Goal: Task Accomplishment & Management: Use online tool/utility

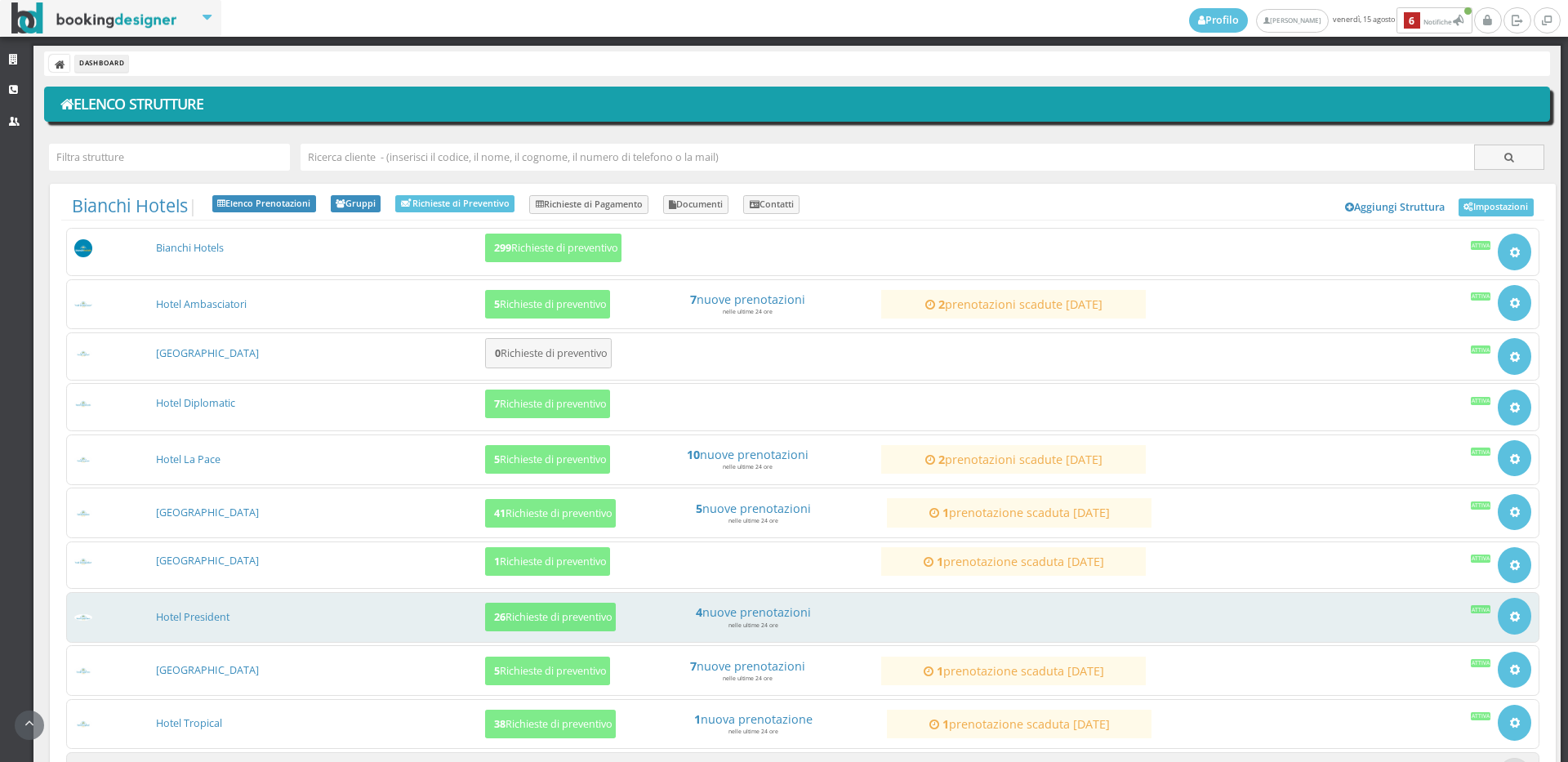
scroll to position [148, 0]
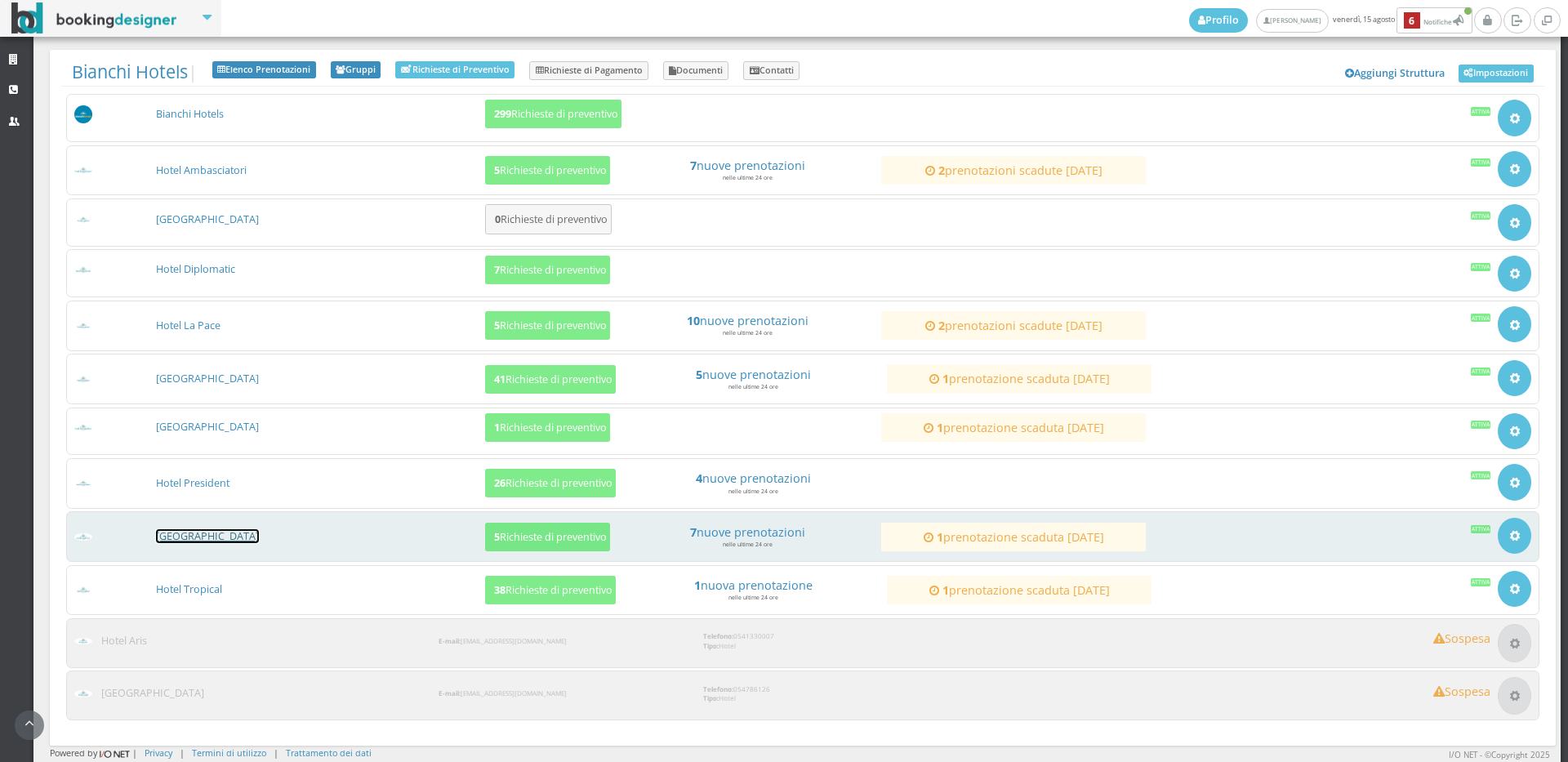
click at [181, 533] on link "[GEOGRAPHIC_DATA]" at bounding box center [207, 536] width 103 height 14
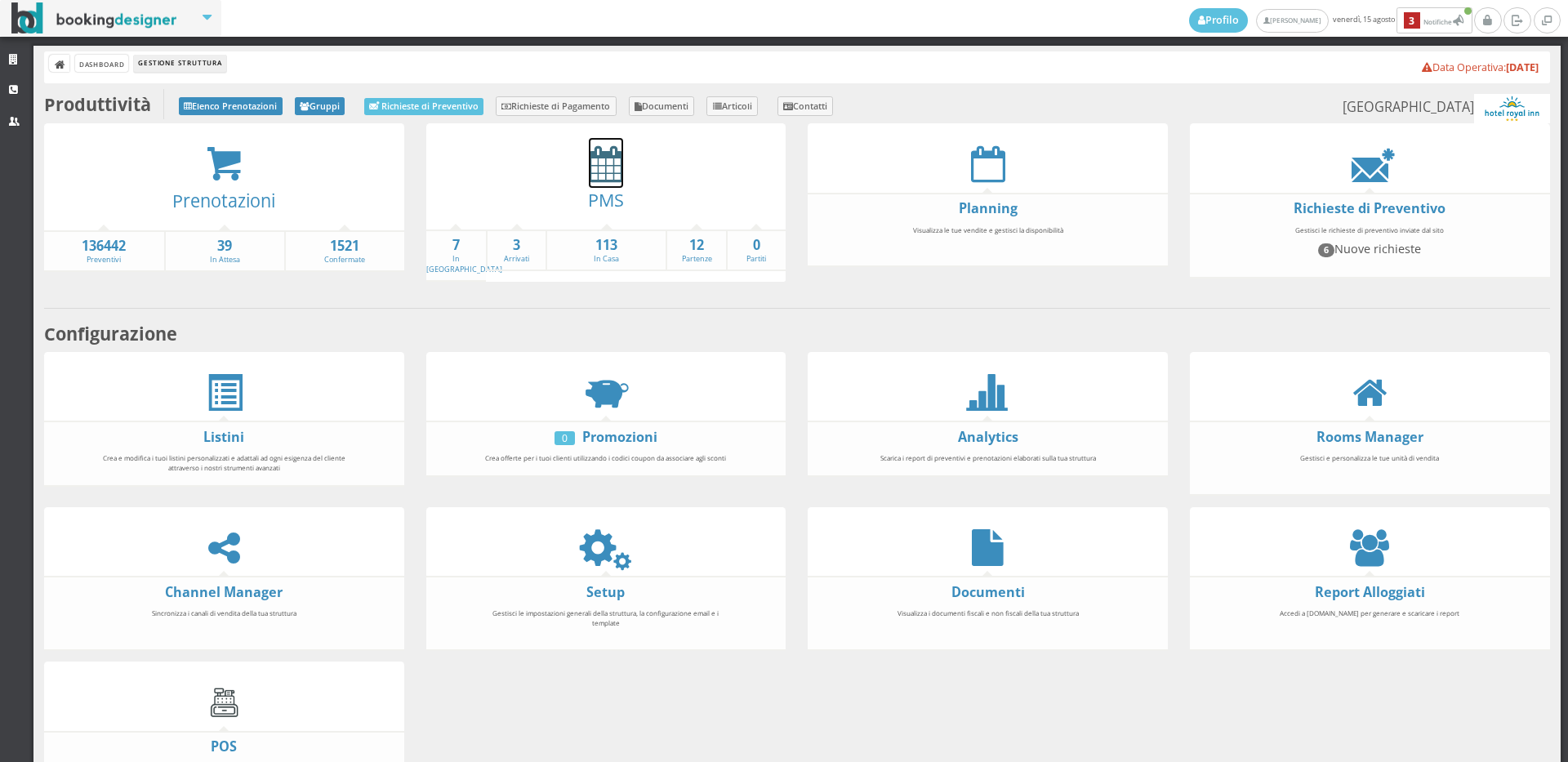
click at [616, 175] on icon at bounding box center [605, 163] width 34 height 36
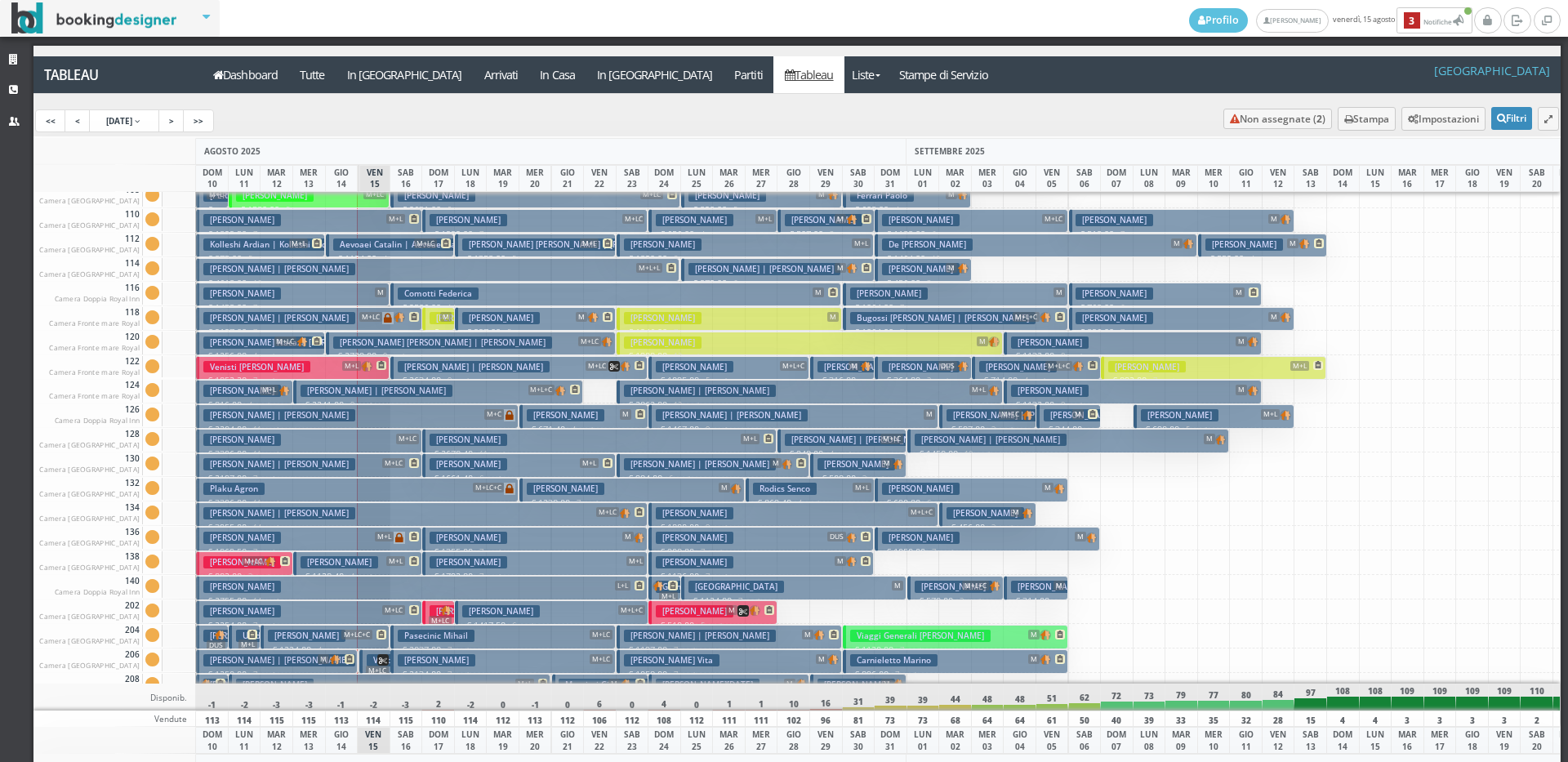
scroll to position [245, 0]
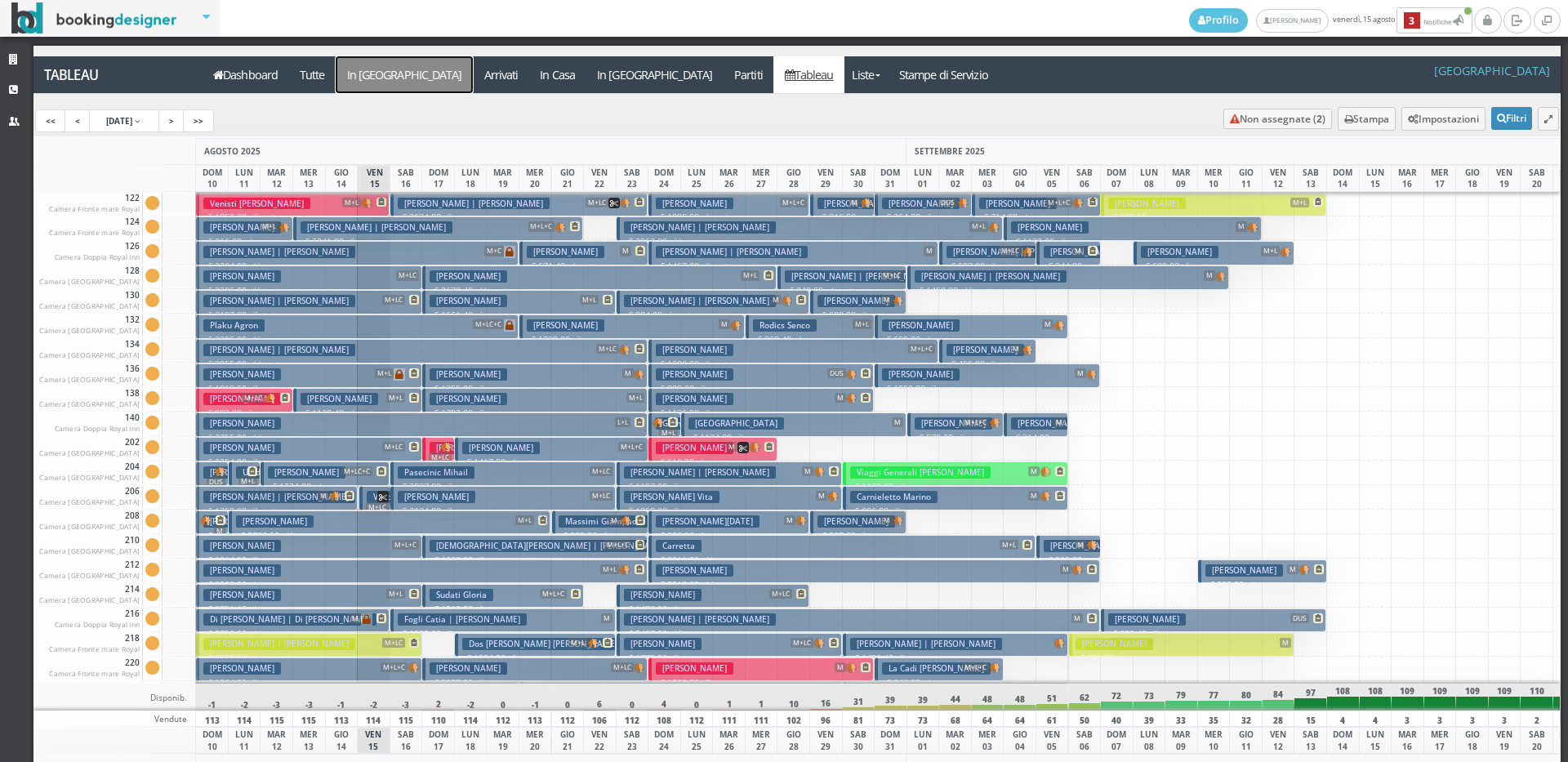
click at [354, 75] on a=pms-arrival-reservations"] "In Arrivo" at bounding box center [404, 75] width 138 height 36
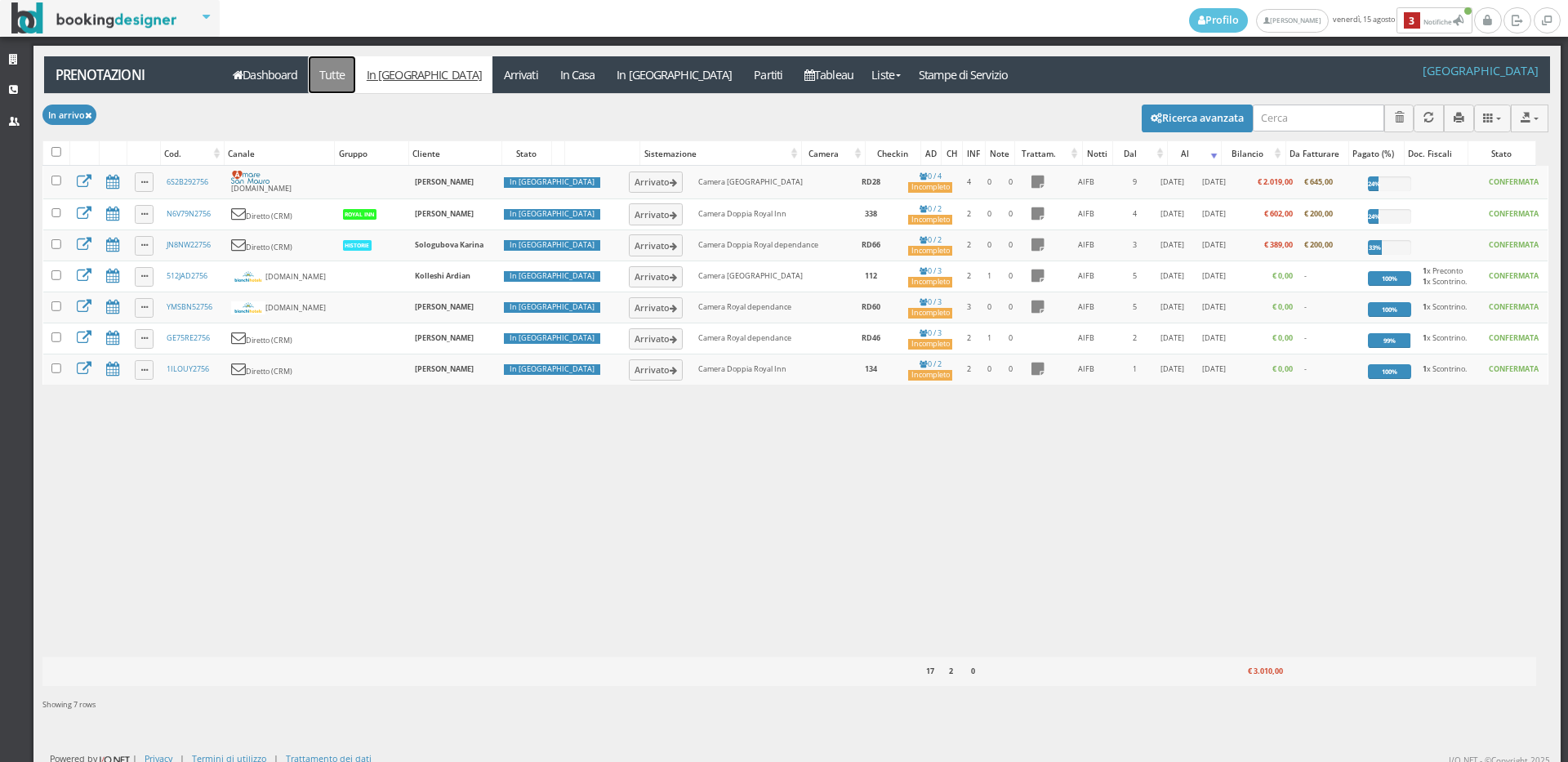
click at [335, 74] on link "Tutte" at bounding box center [332, 75] width 47 height 36
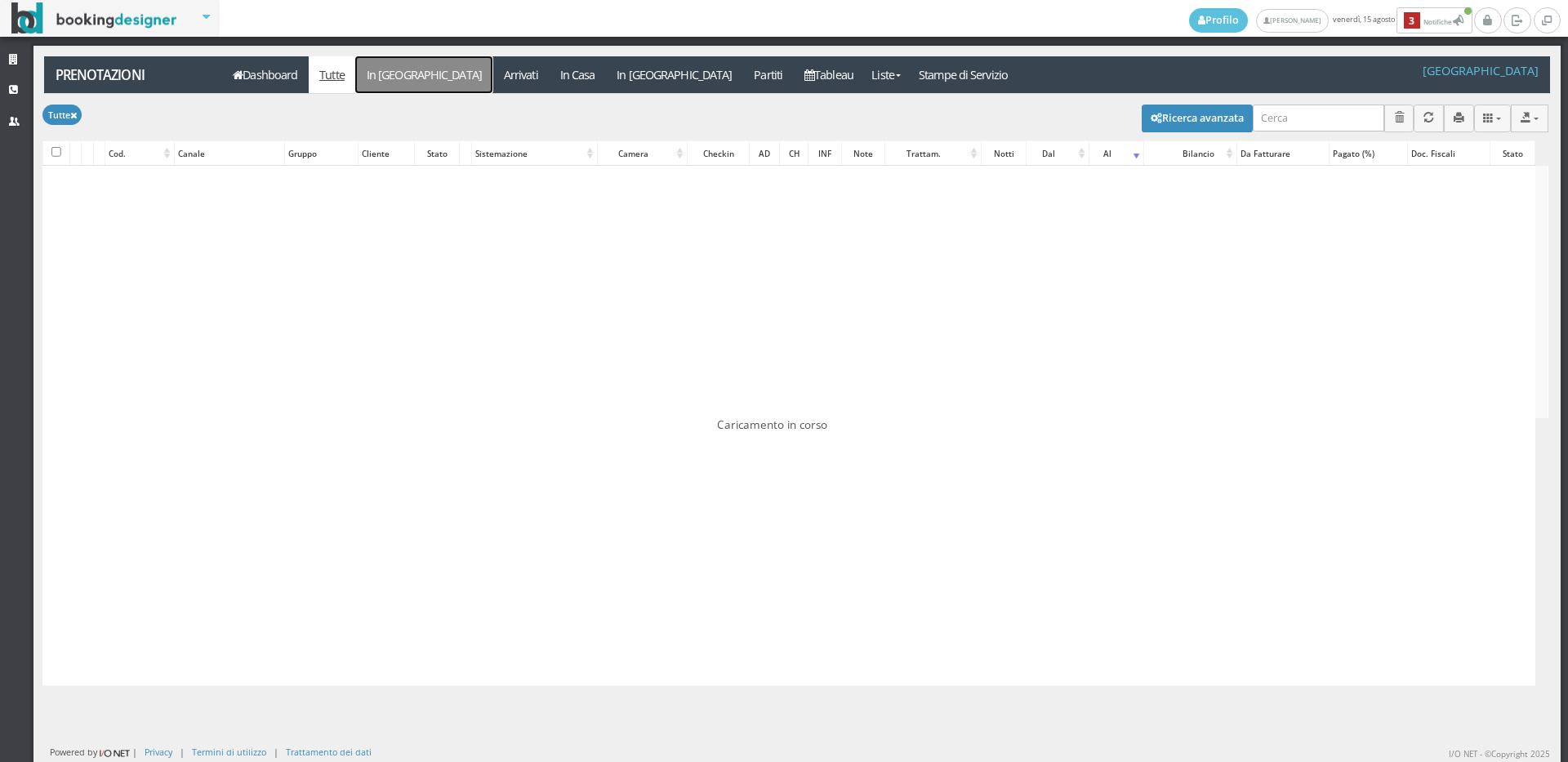
click at [408, 80] on link "In [GEOGRAPHIC_DATA]" at bounding box center [424, 75] width 138 height 36
click at [398, 66] on link "In [GEOGRAPHIC_DATA]" at bounding box center [424, 75] width 138 height 36
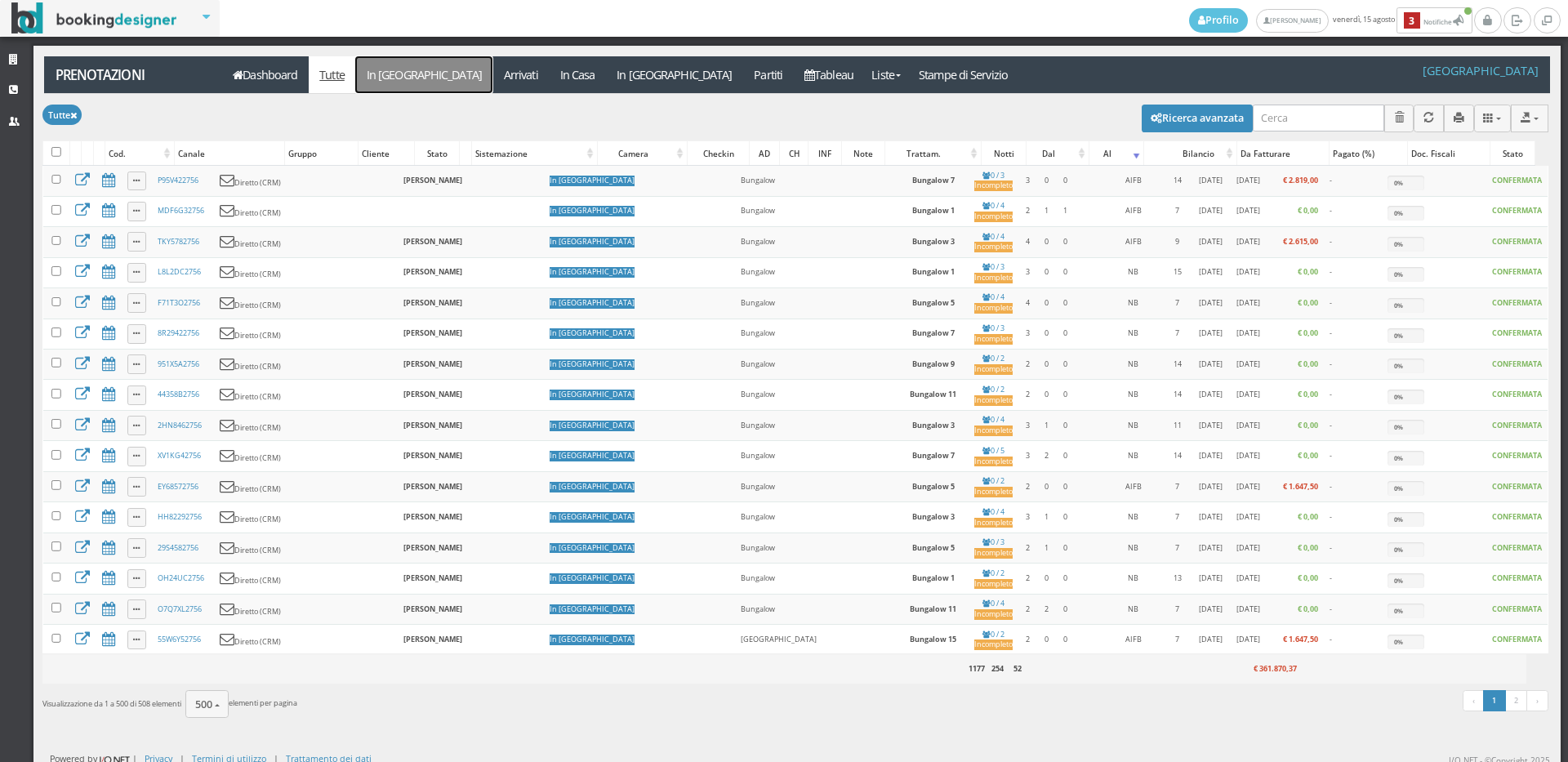
click at [397, 75] on link "In [GEOGRAPHIC_DATA]" at bounding box center [424, 75] width 138 height 36
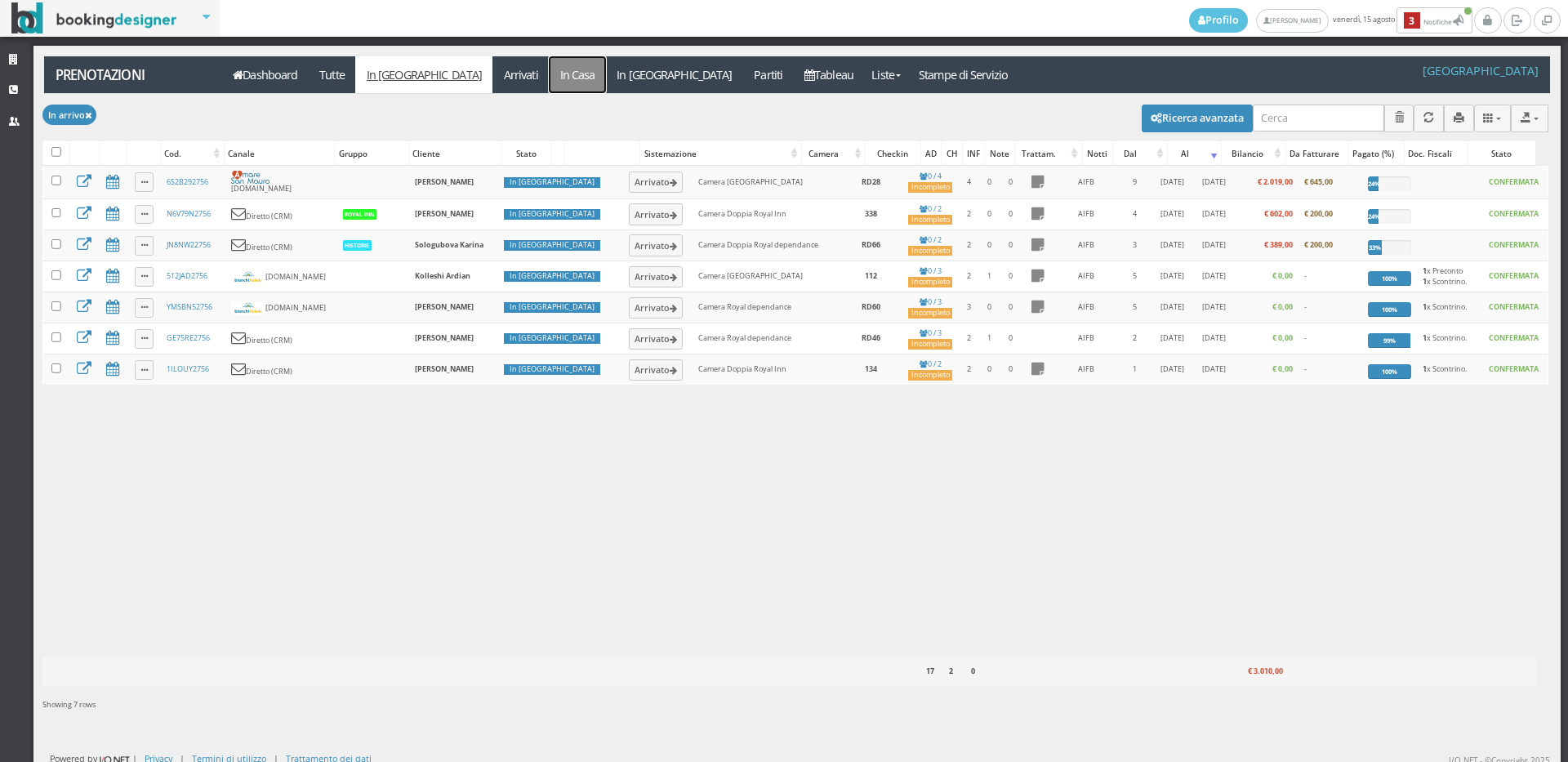
click at [549, 75] on link "In Casa" at bounding box center [577, 75] width 57 height 36
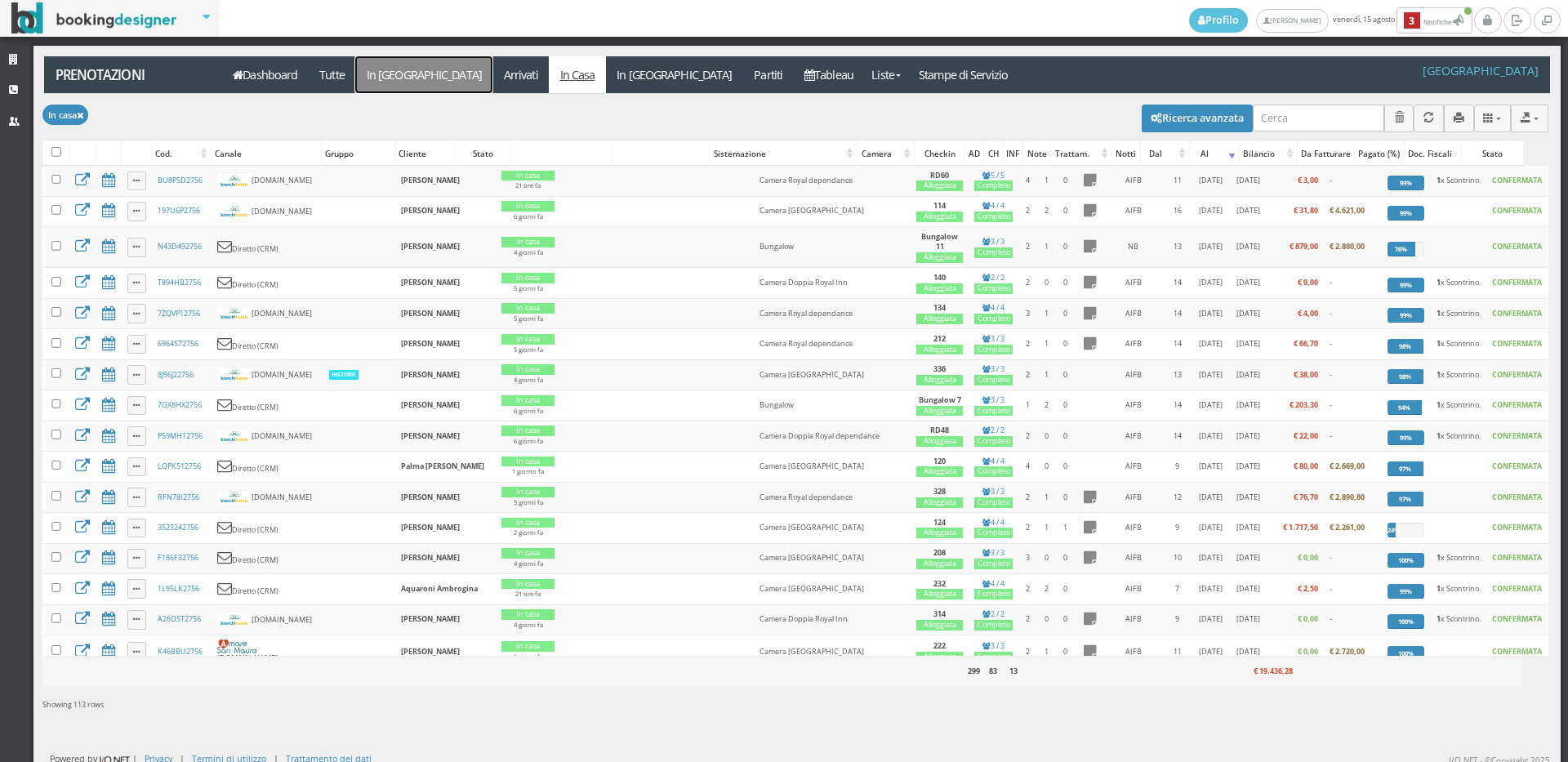
click at [384, 78] on link "In [GEOGRAPHIC_DATA]" at bounding box center [424, 75] width 138 height 36
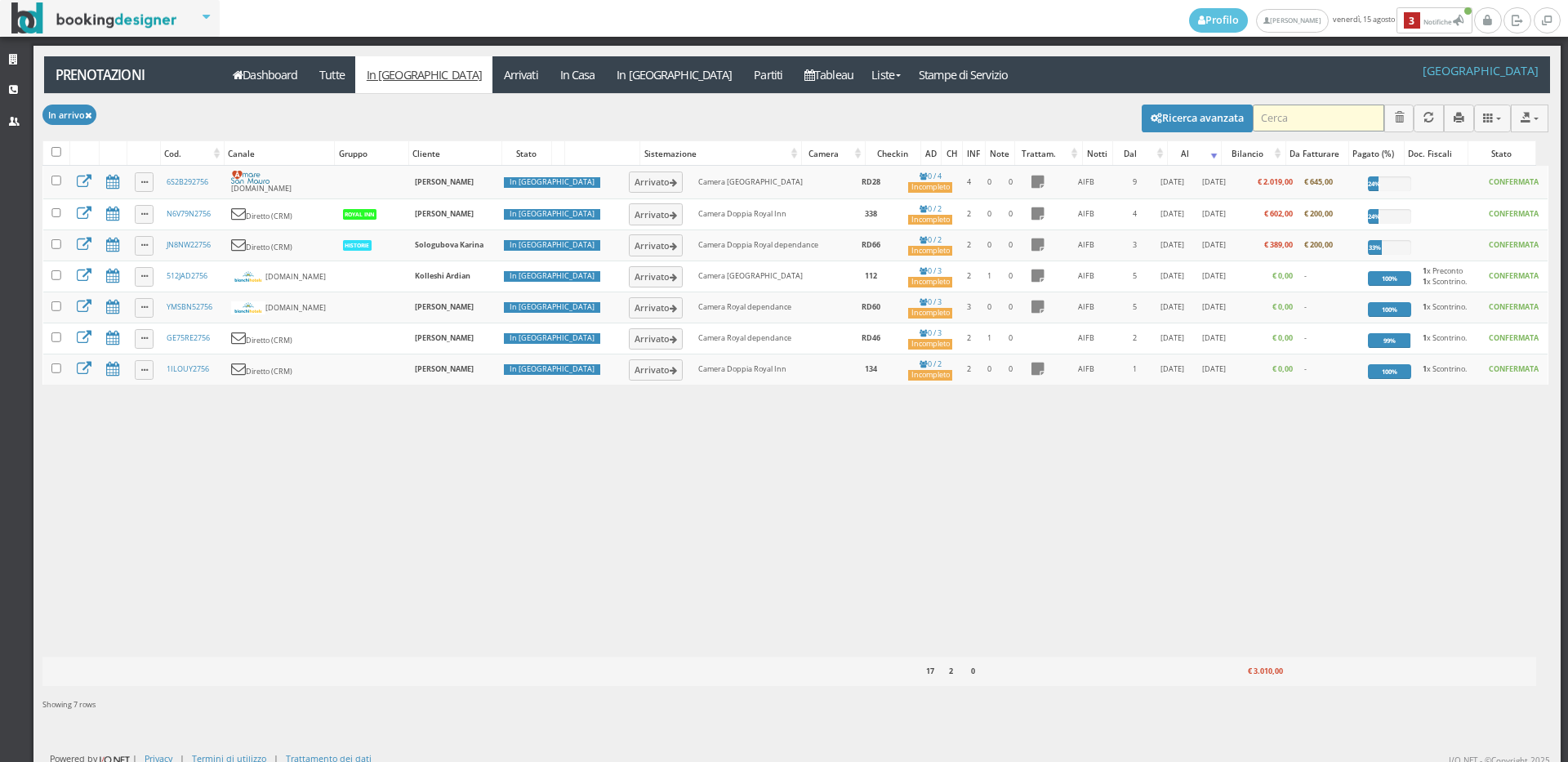
click at [1265, 119] on input "search" at bounding box center [1318, 118] width 132 height 27
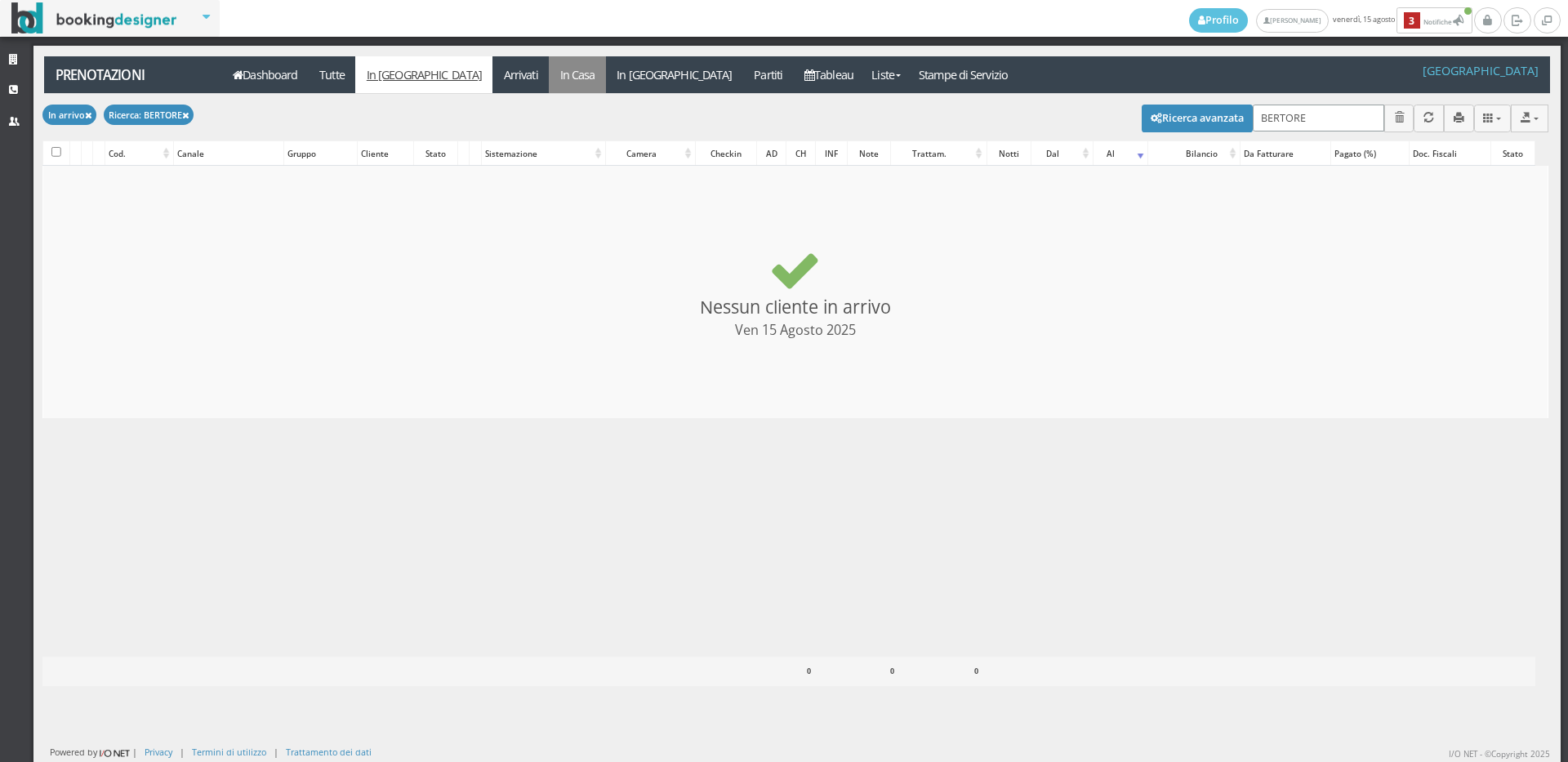
type input "BERTORE"
click at [549, 62] on link "In Casa" at bounding box center [577, 75] width 57 height 36
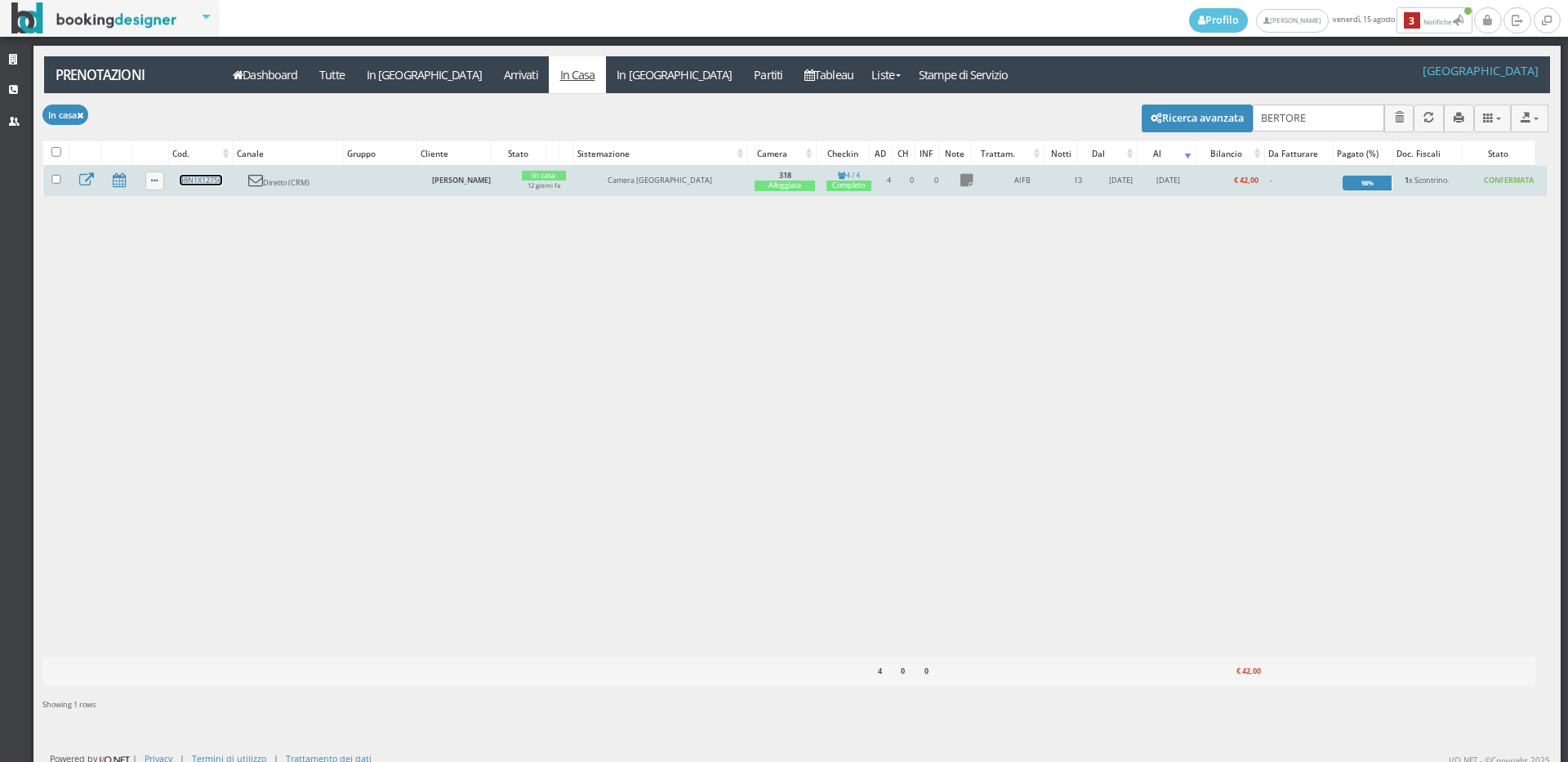
click at [204, 181] on link "48N1X12756" at bounding box center [200, 180] width 42 height 11
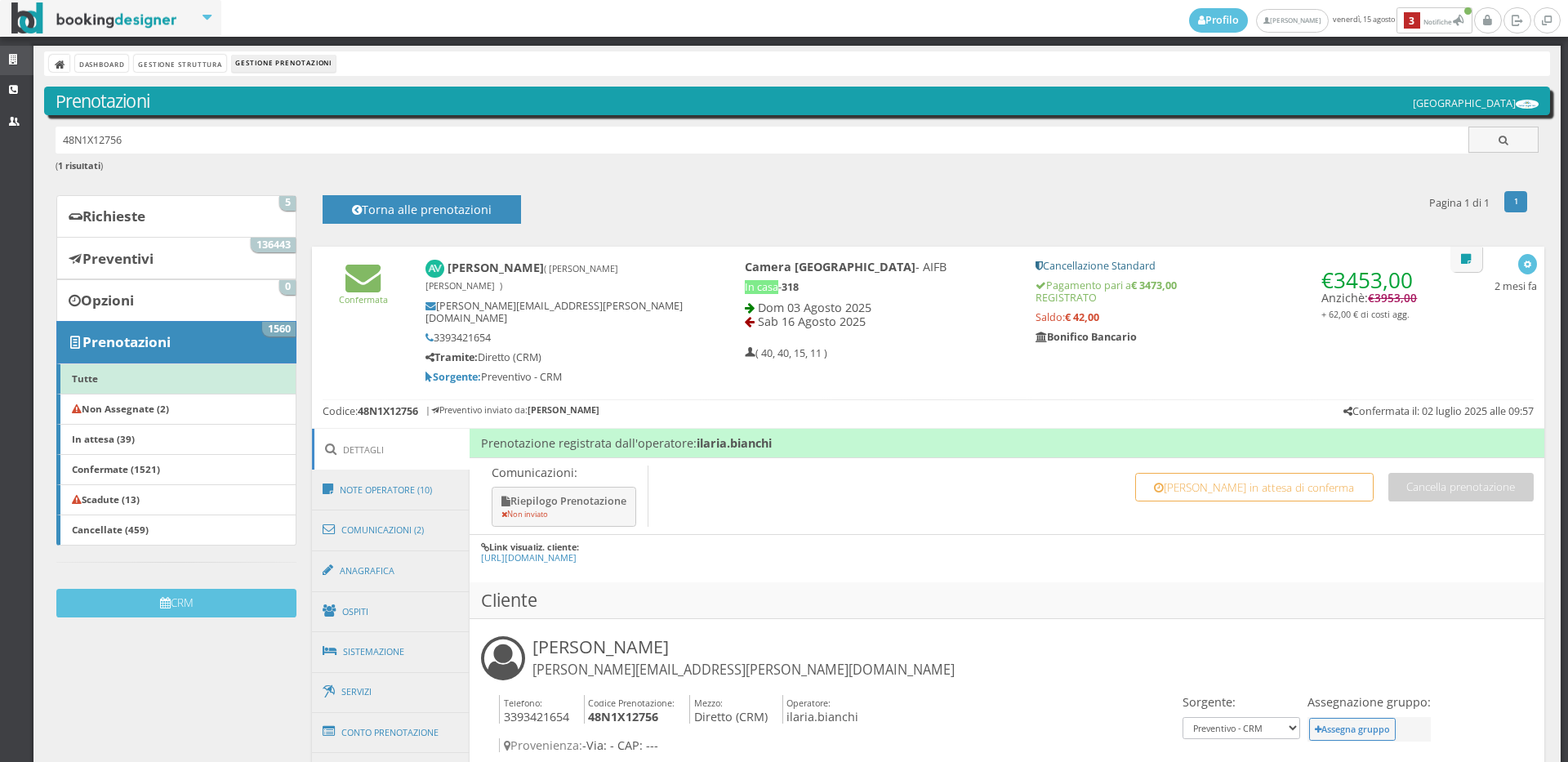
click at [12, 52] on link "Strutture" at bounding box center [17, 60] width 33 height 29
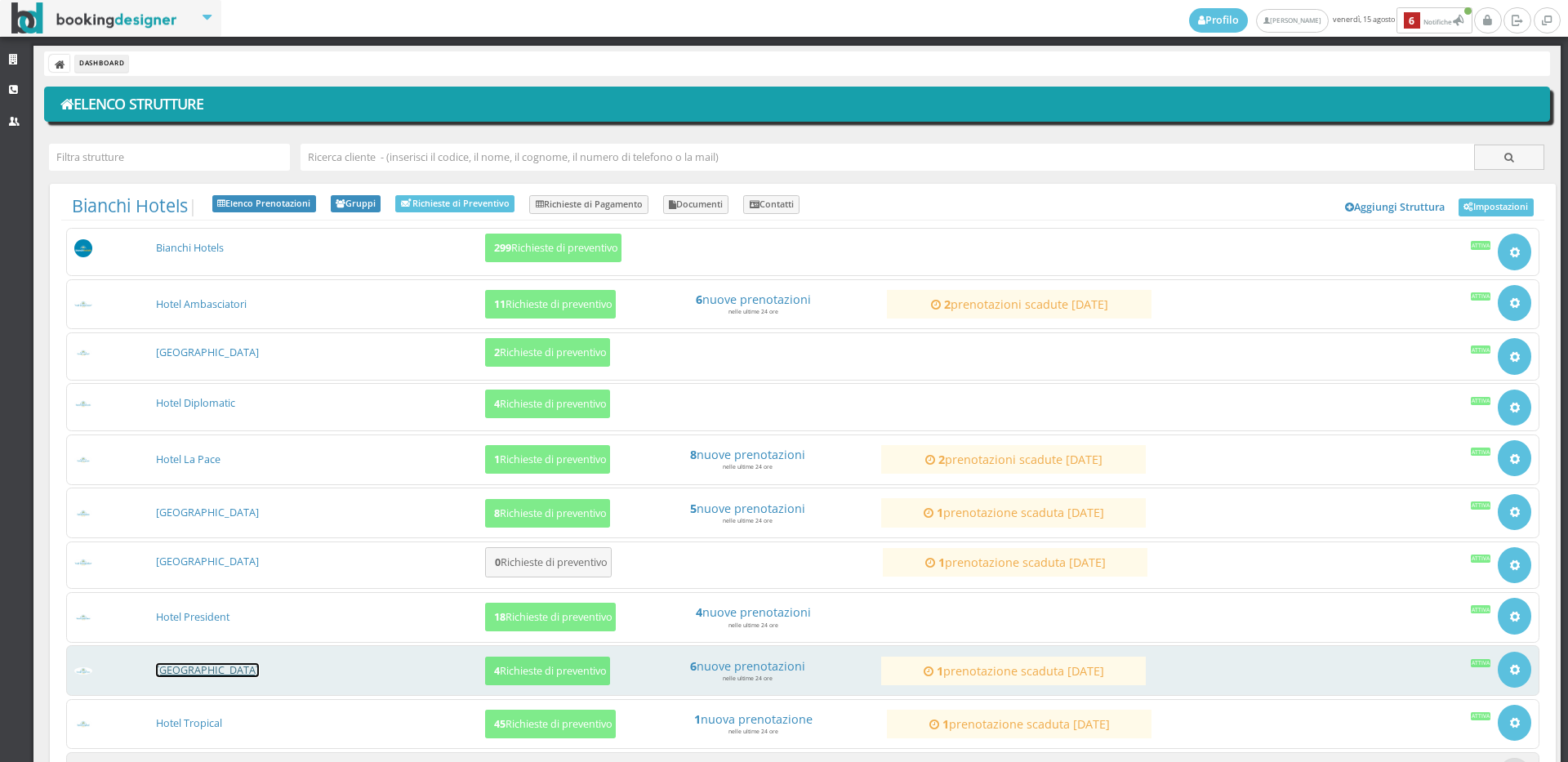
click at [209, 671] on link "[GEOGRAPHIC_DATA]" at bounding box center [207, 670] width 103 height 14
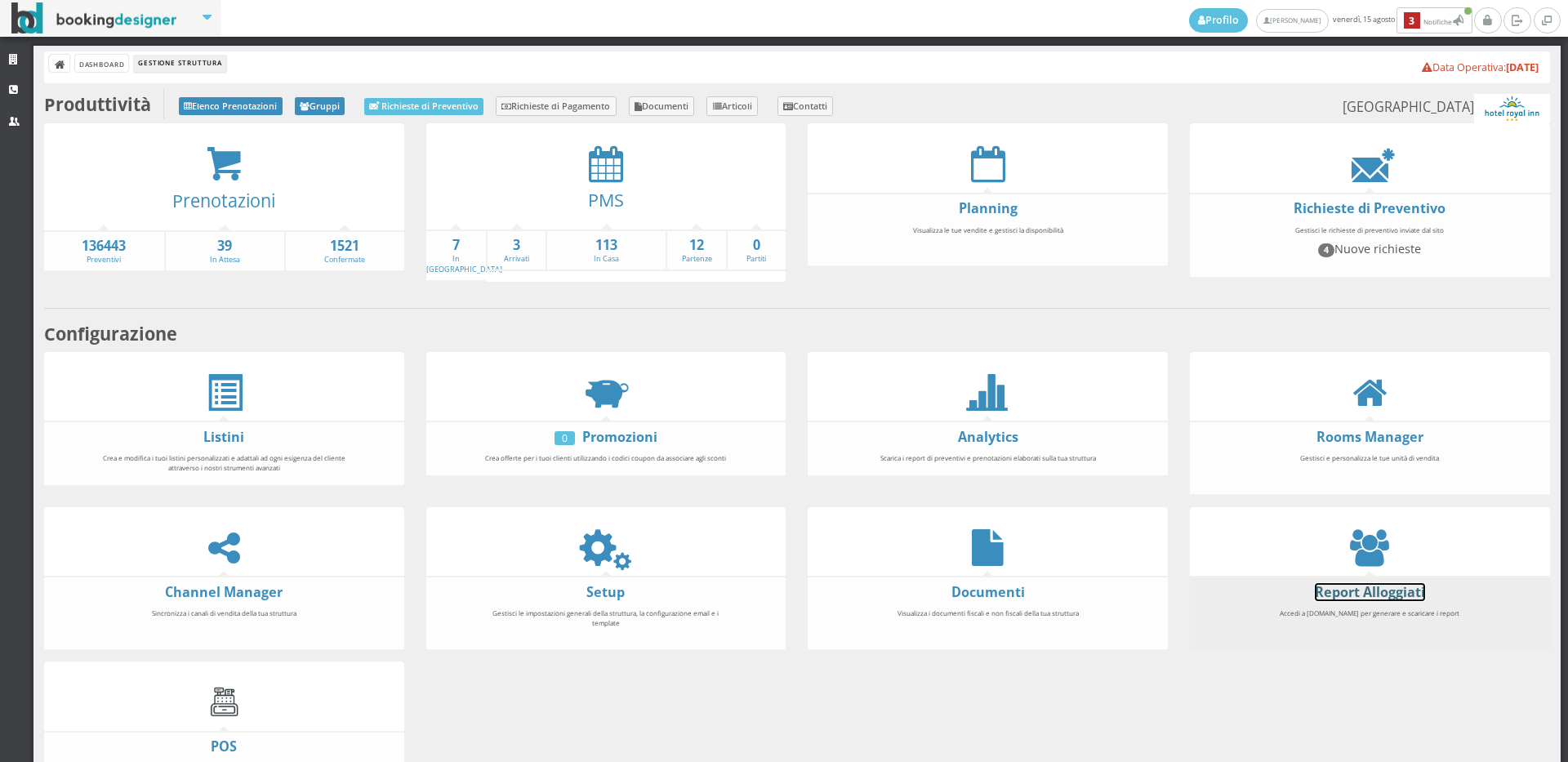
click at [1370, 589] on link "Report Alloggiati" at bounding box center [1369, 592] width 110 height 18
